Goal: Information Seeking & Learning: Learn about a topic

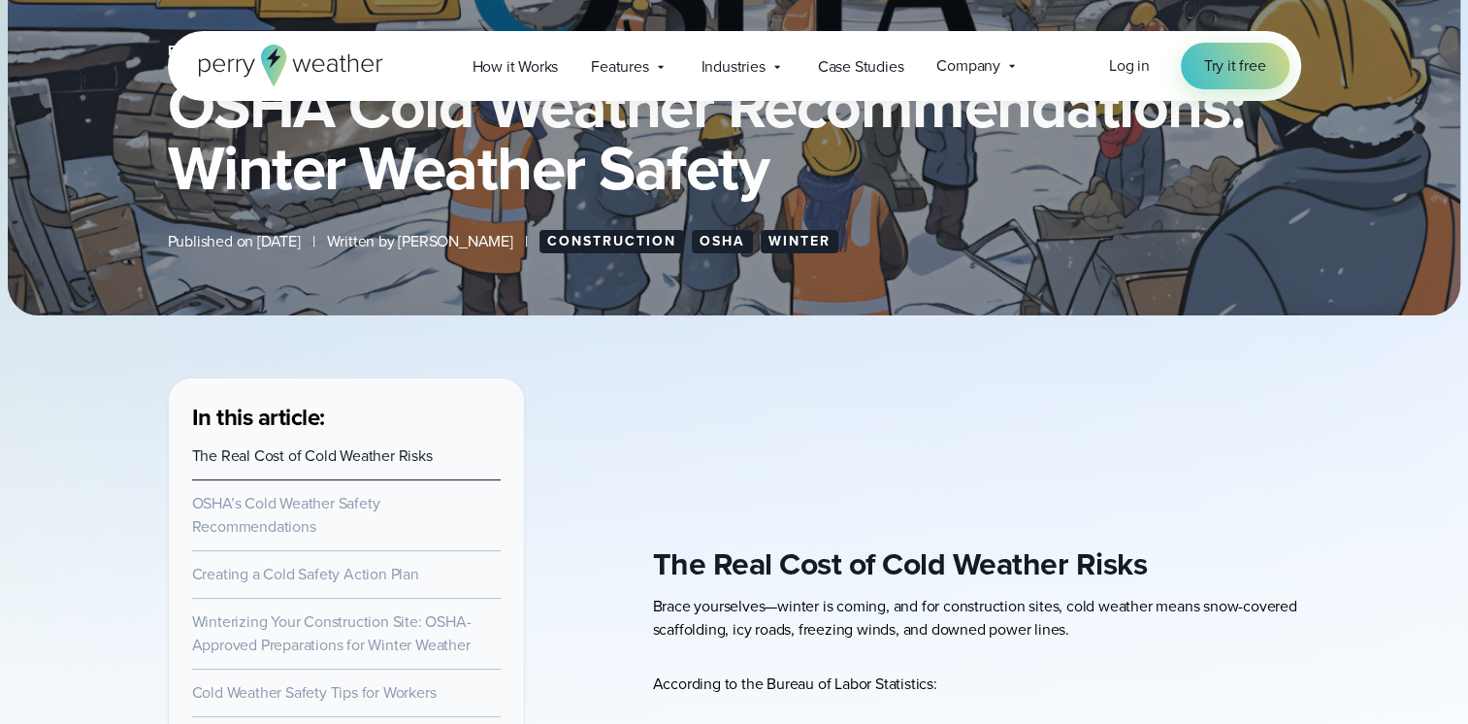
scroll to position [194, 0]
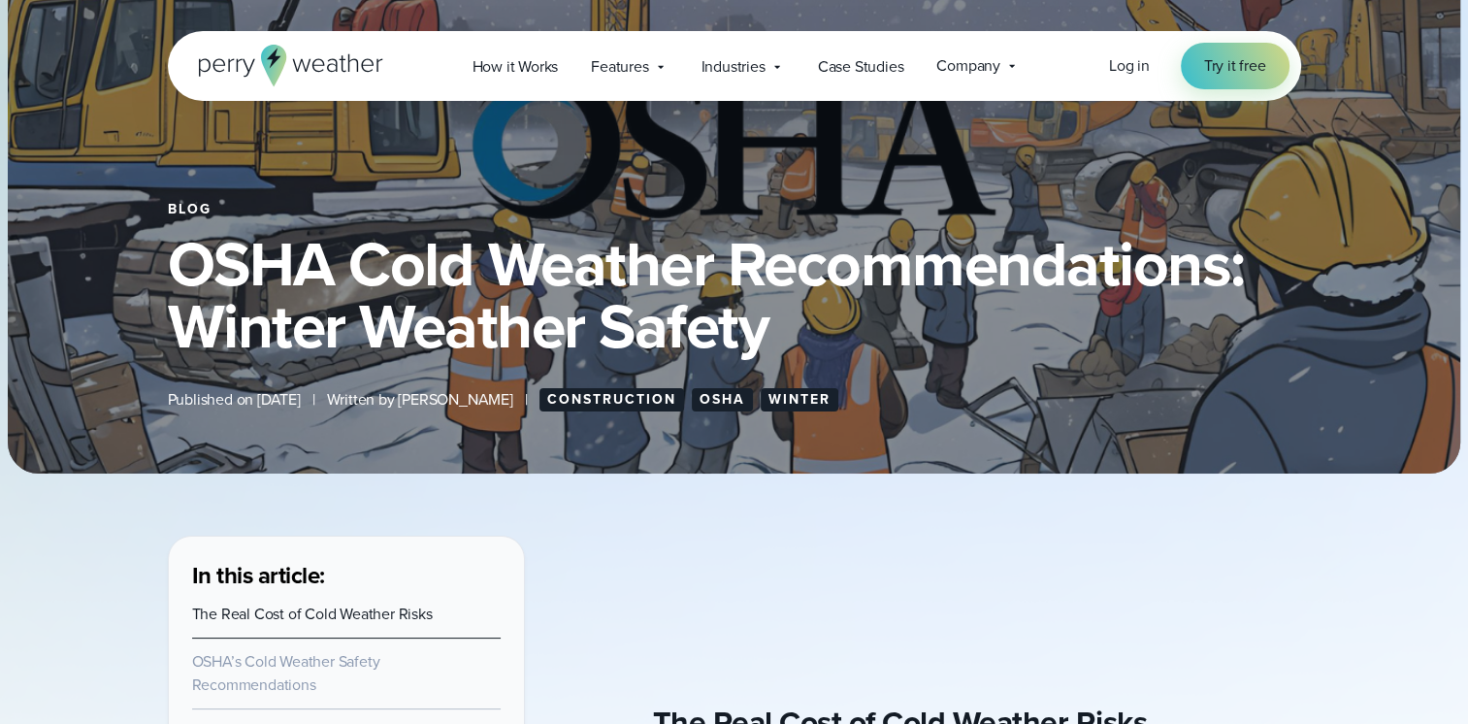
click at [816, 400] on link "Winter" at bounding box center [800, 399] width 78 height 23
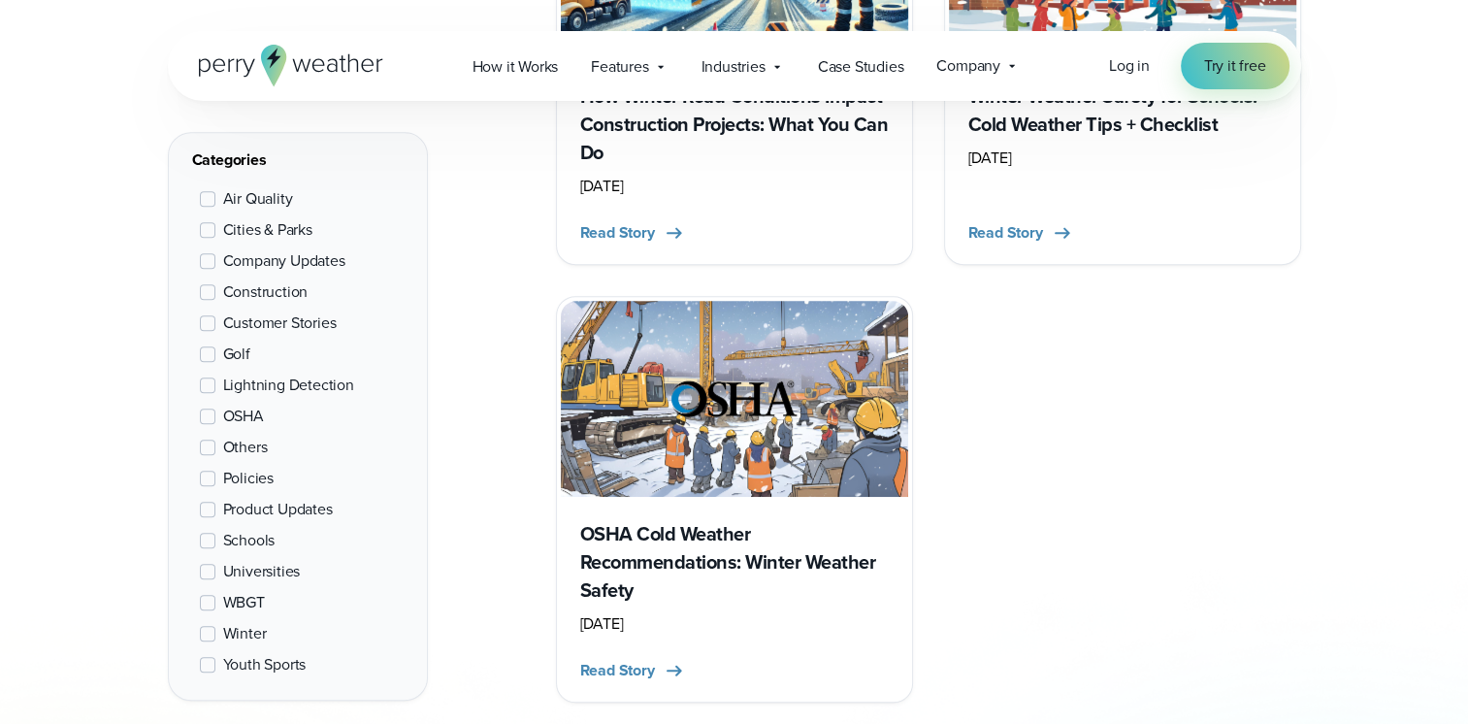
scroll to position [1067, 0]
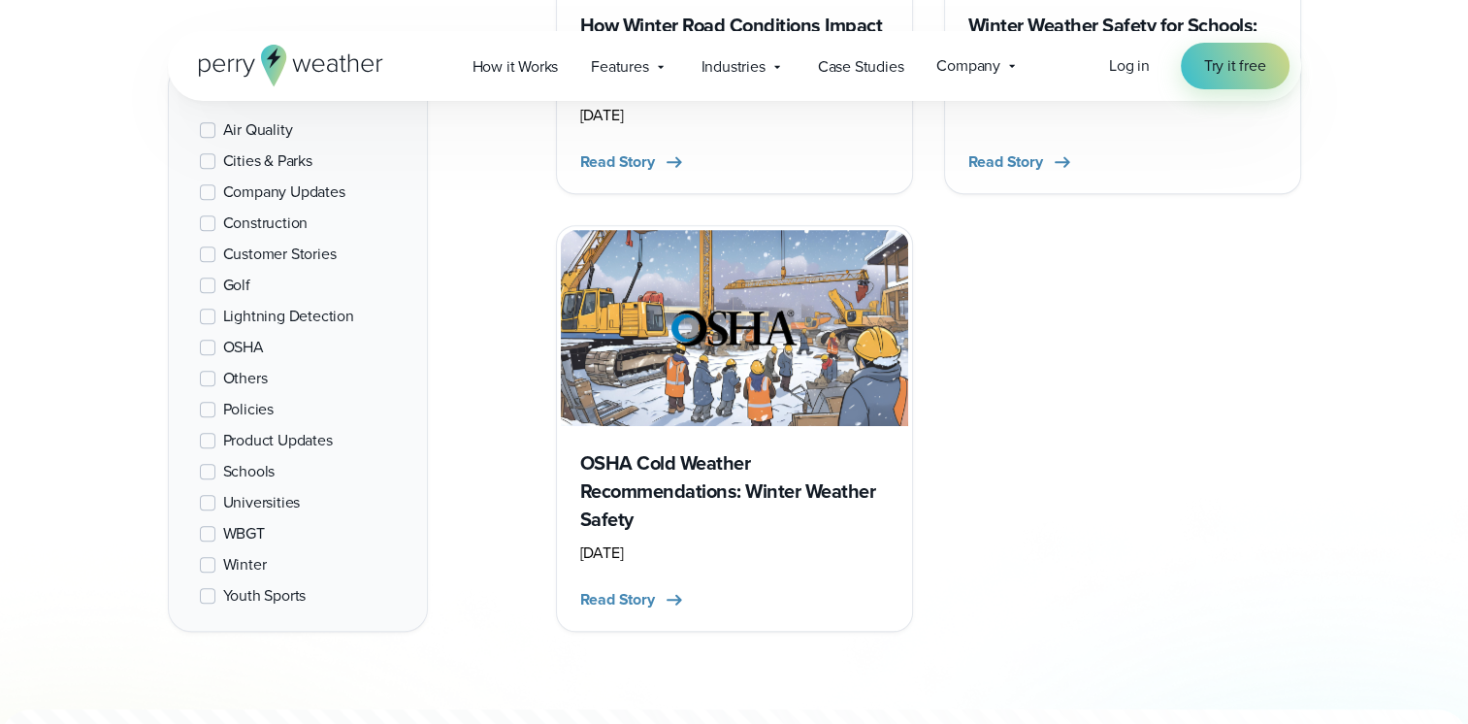
click at [815, 399] on img at bounding box center [734, 327] width 347 height 195
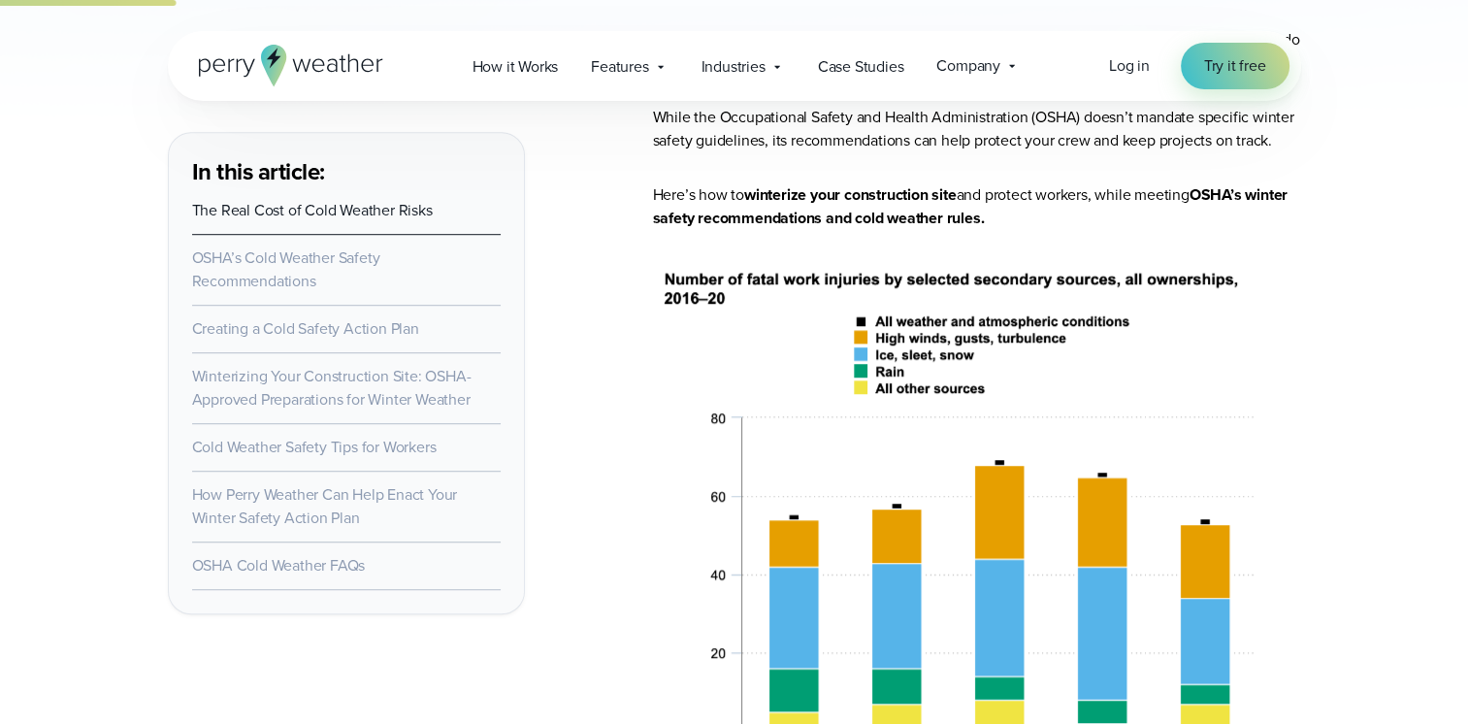
scroll to position [1164, 0]
